Goal: Information Seeking & Learning: Learn about a topic

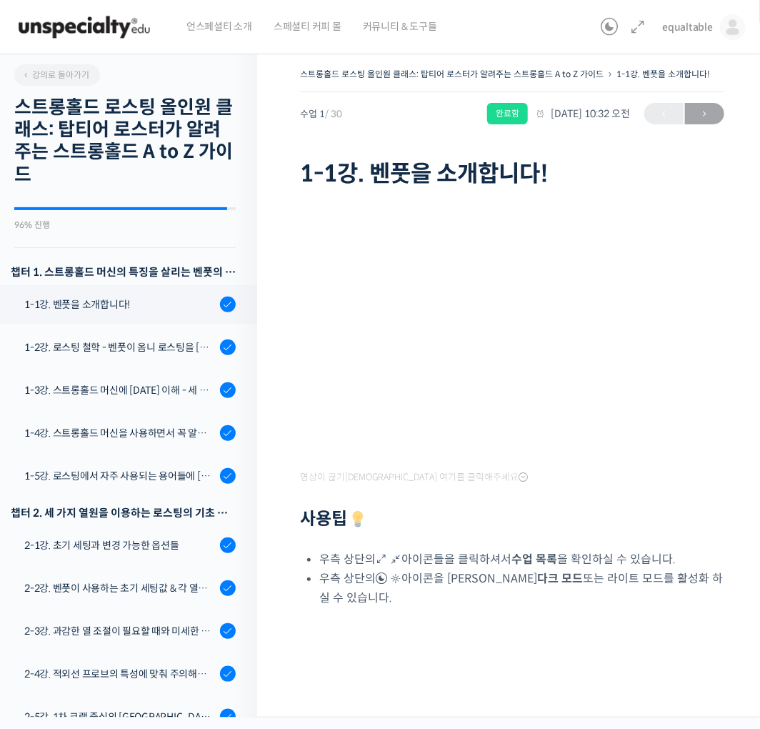
scroll to position [1115, 0]
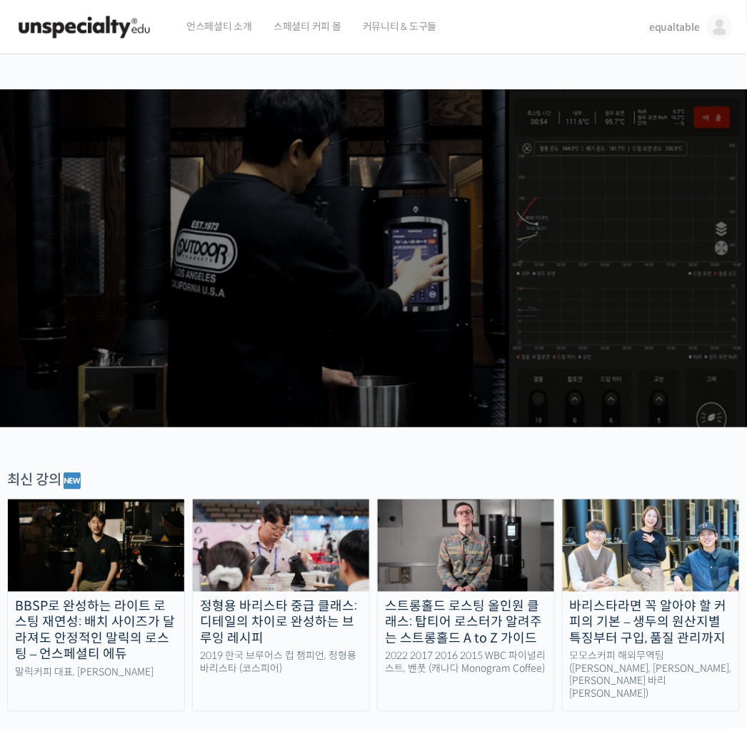
click at [675, 32] on span "equaltable" at bounding box center [674, 27] width 51 height 13
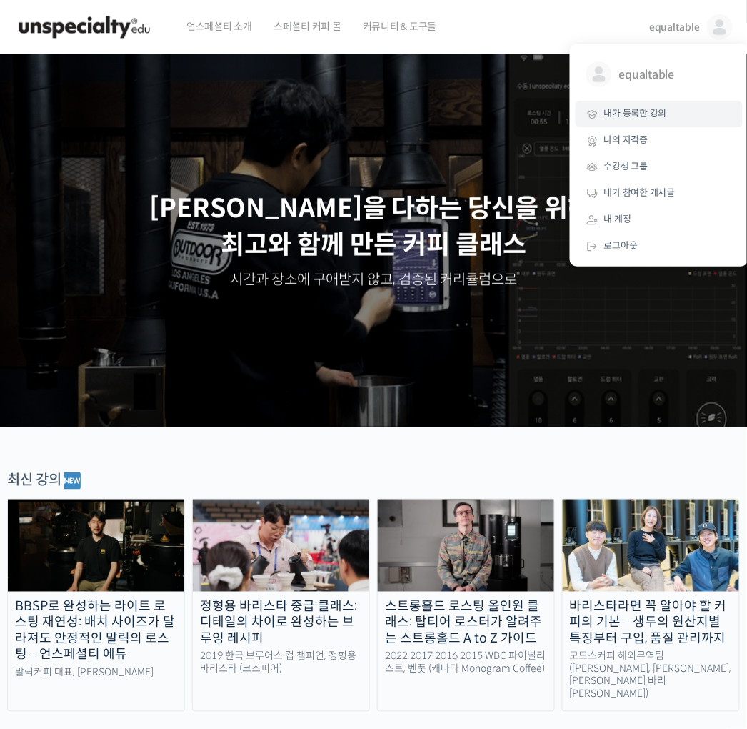
click at [624, 105] on link "내가 등록한 강의" at bounding box center [659, 114] width 167 height 26
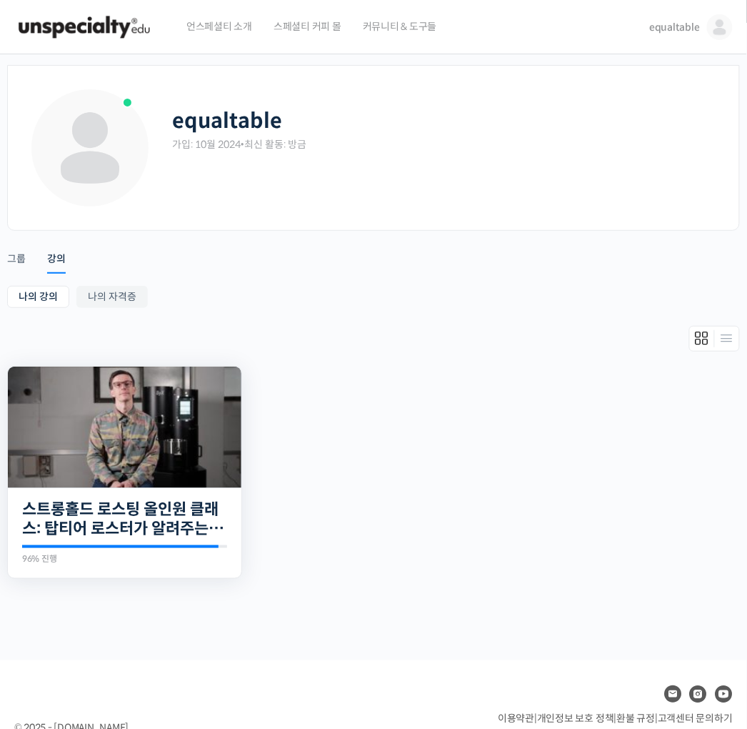
click at [69, 431] on img at bounding box center [125, 426] width 234 height 121
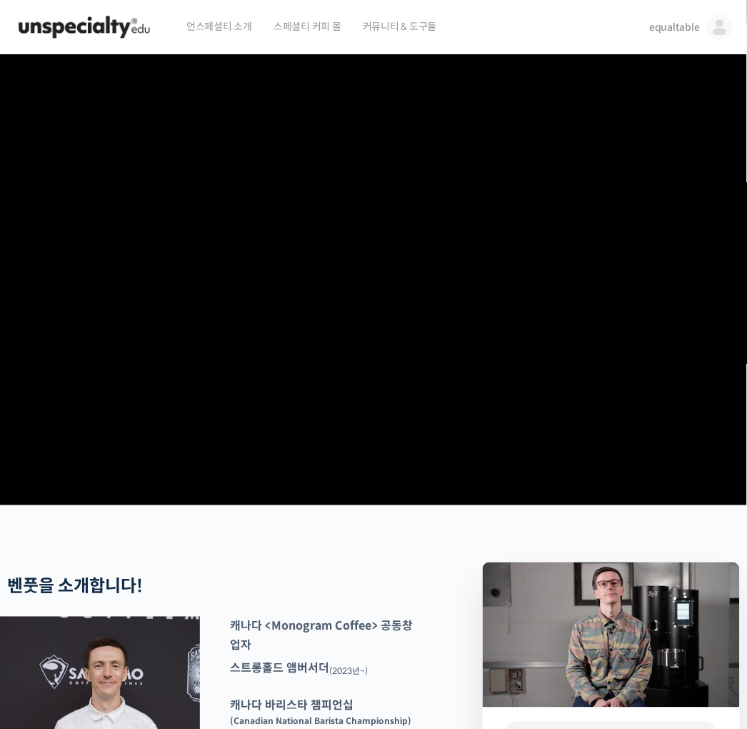
click at [350, 324] on video at bounding box center [373, 276] width 747 height 445
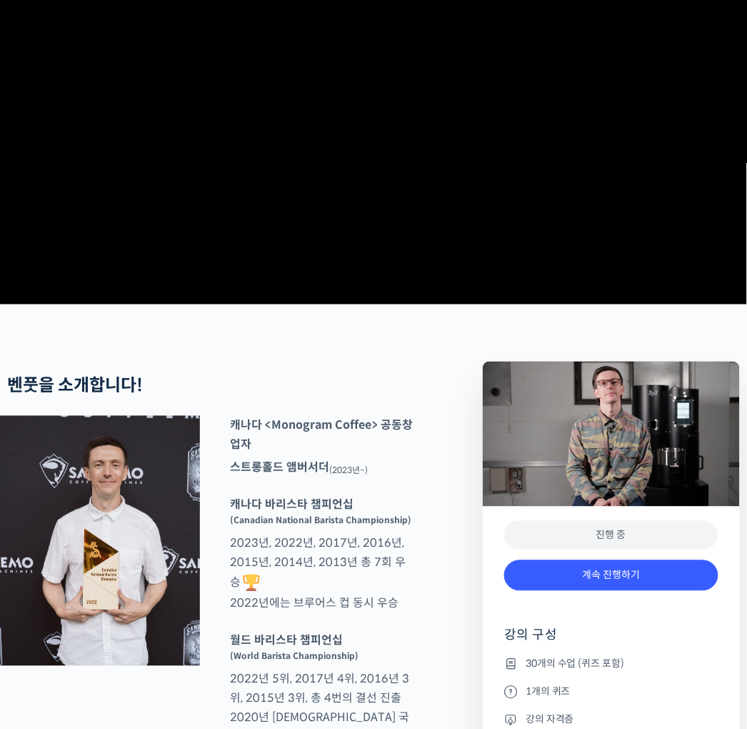
scroll to position [397, 0]
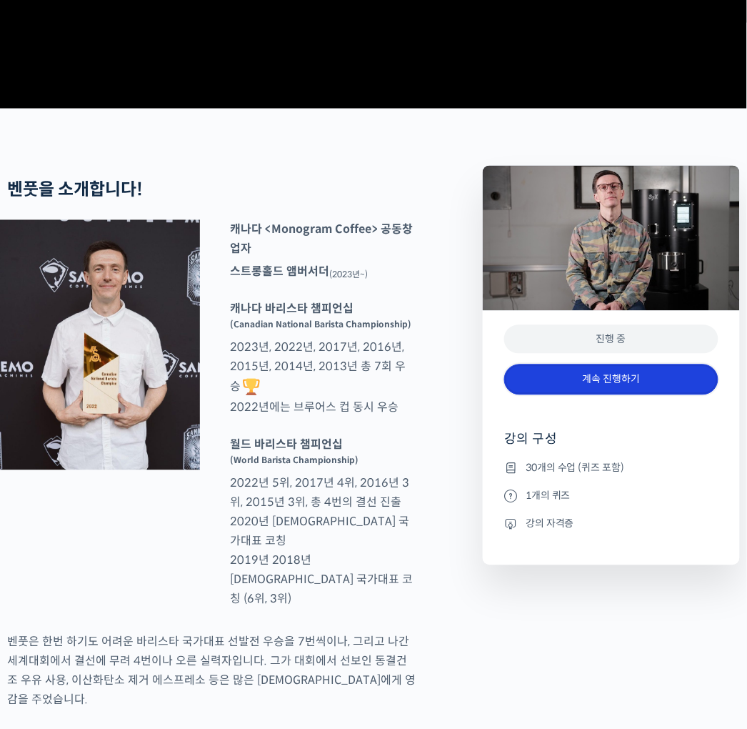
click at [606, 395] on link "계속 진행하기" at bounding box center [611, 379] width 214 height 31
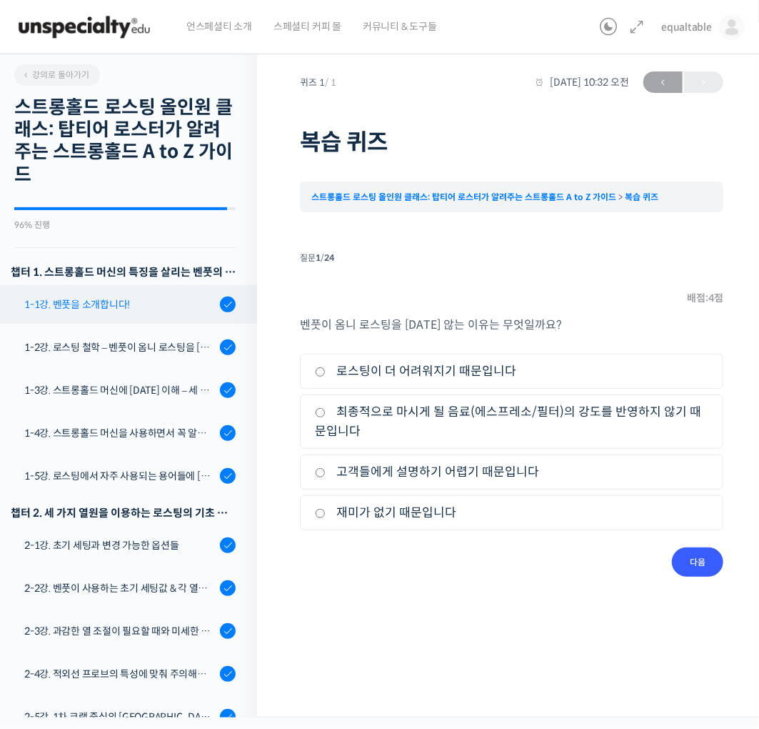
click at [79, 305] on div "1-1강. 벤풋을 소개합니다!" at bounding box center [119, 304] width 191 height 16
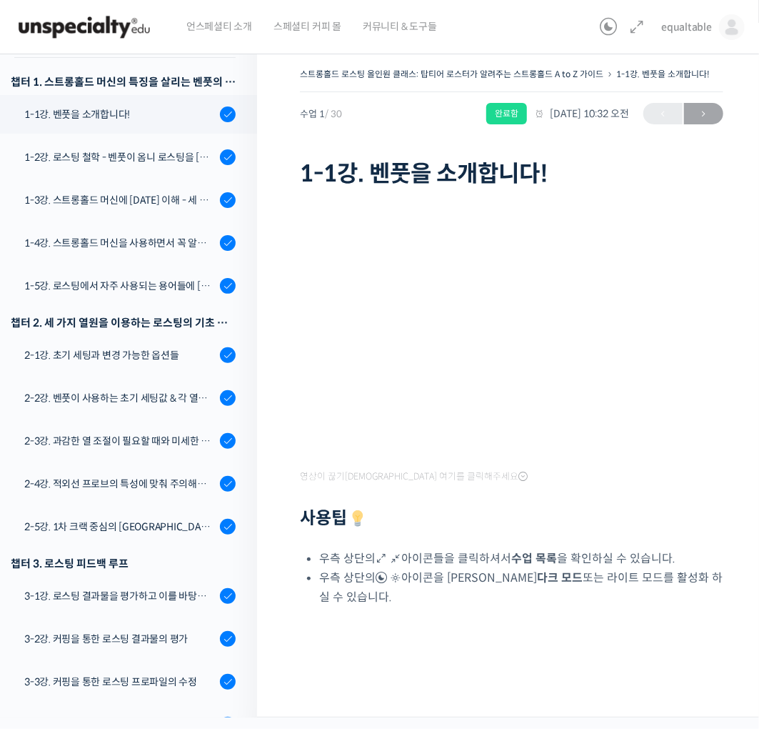
scroll to position [204, 0]
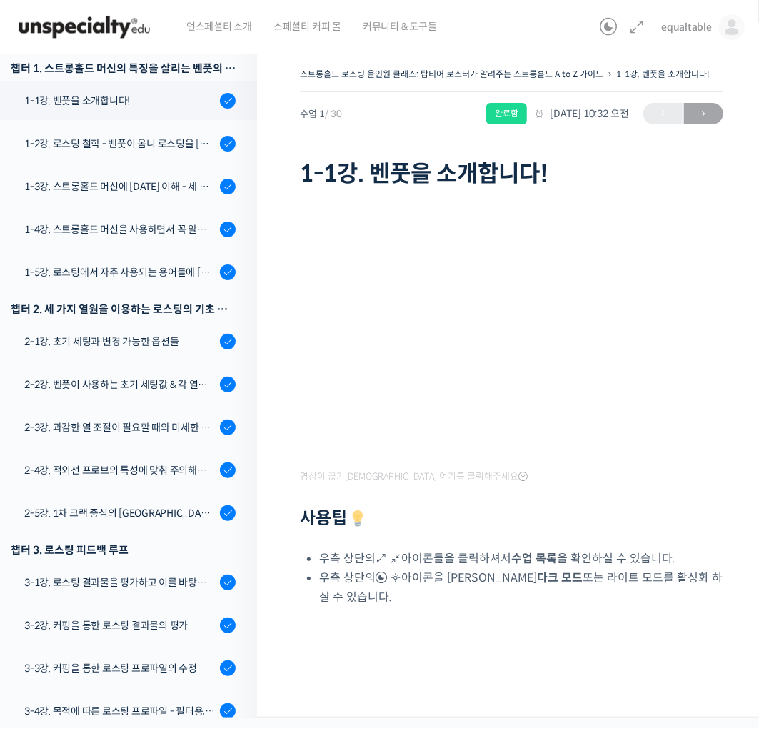
click at [364, 131] on div "스트롱홀드 로스팅 올인원 클래스: 탑티어 로스터가 알려주는 스트롱홀드 A to Z 가이드 1-1강. 벤풋을 소개합니다! 완료함 수업 1 / 3…" at bounding box center [512, 127] width 424 height 127
